Goal: Information Seeking & Learning: Learn about a topic

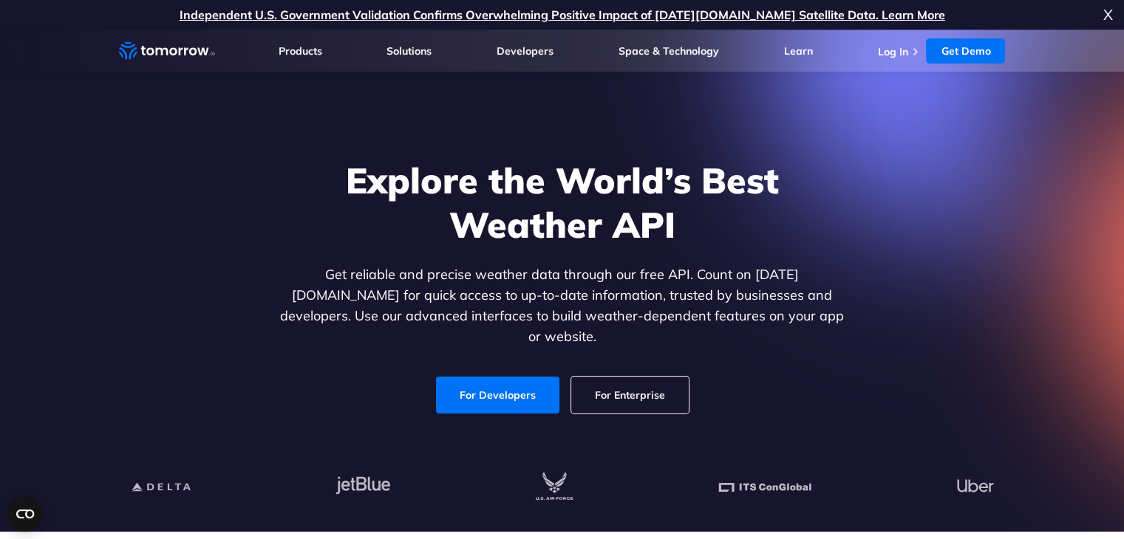
click at [524, 377] on link "For Developers" at bounding box center [497, 395] width 123 height 37
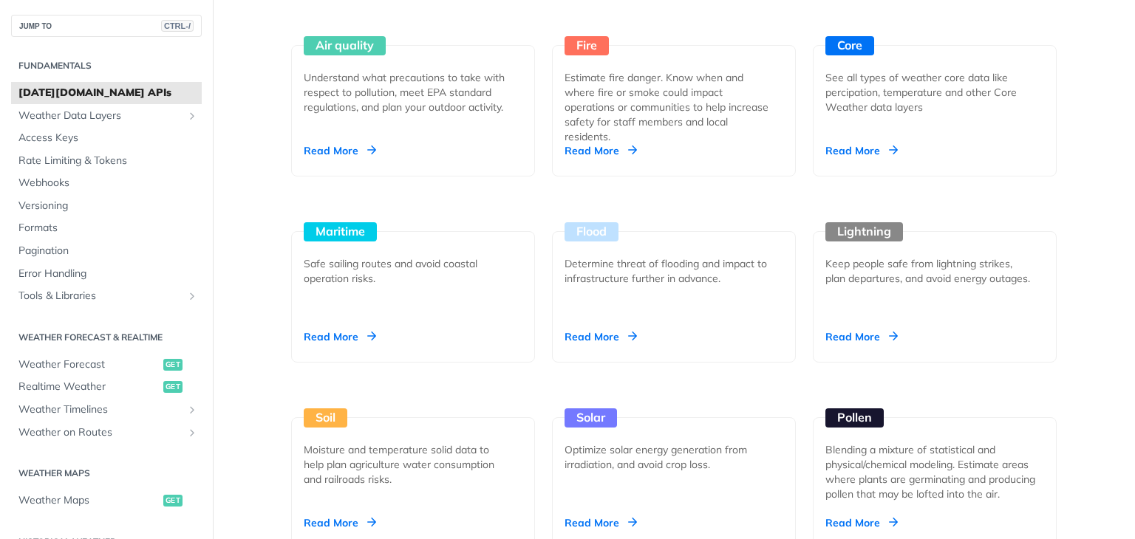
scroll to position [1420, 0]
click at [584, 327] on div "Flood Determine threat of flooding and impact to infrastructure further in adva…" at bounding box center [674, 297] width 244 height 131
